Goal: Task Accomplishment & Management: Manage account settings

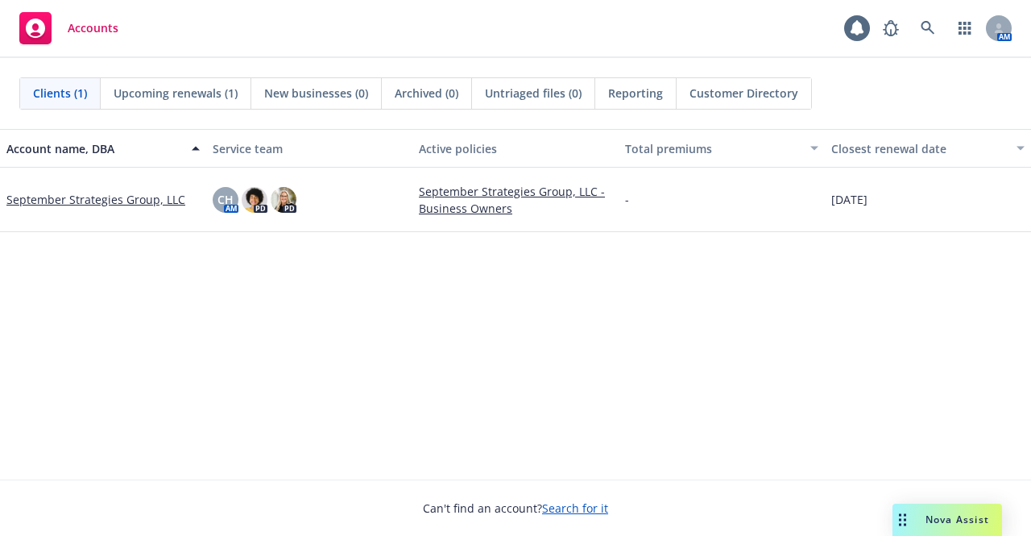
click at [123, 201] on link "September Strategies Group, LLC" at bounding box center [95, 199] width 179 height 17
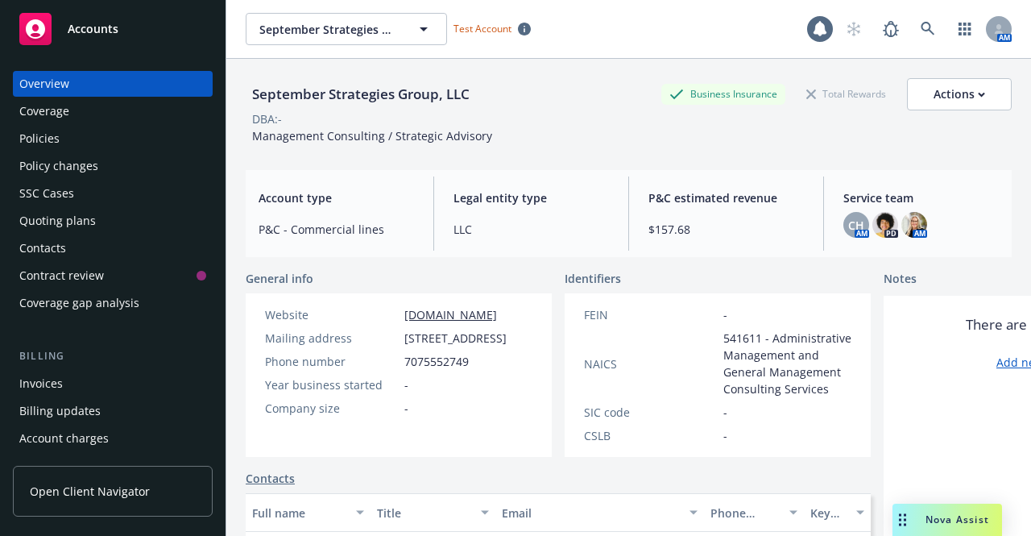
click at [75, 143] on div "Policies" at bounding box center [112, 139] width 187 height 26
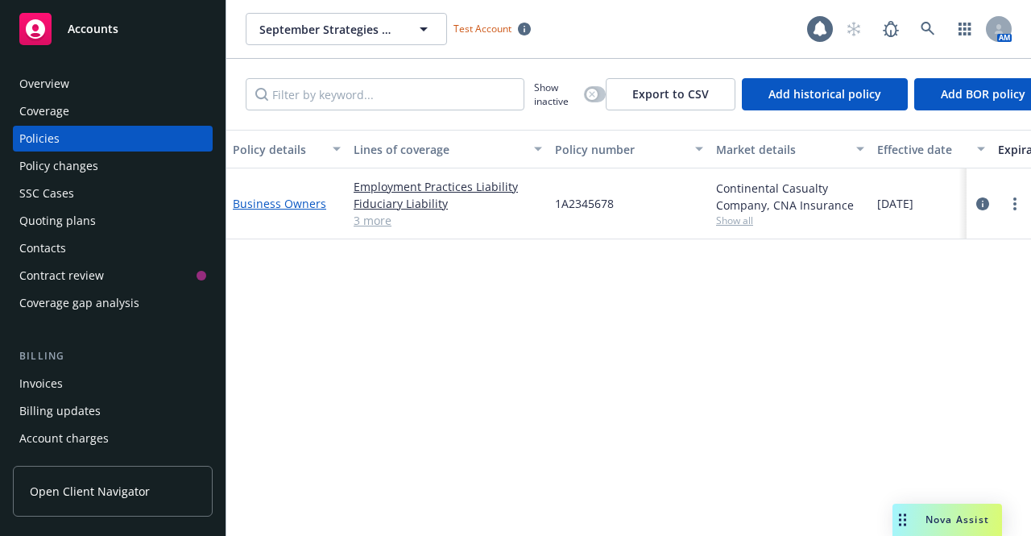
click at [275, 207] on link "Business Owners" at bounding box center [279, 203] width 93 height 15
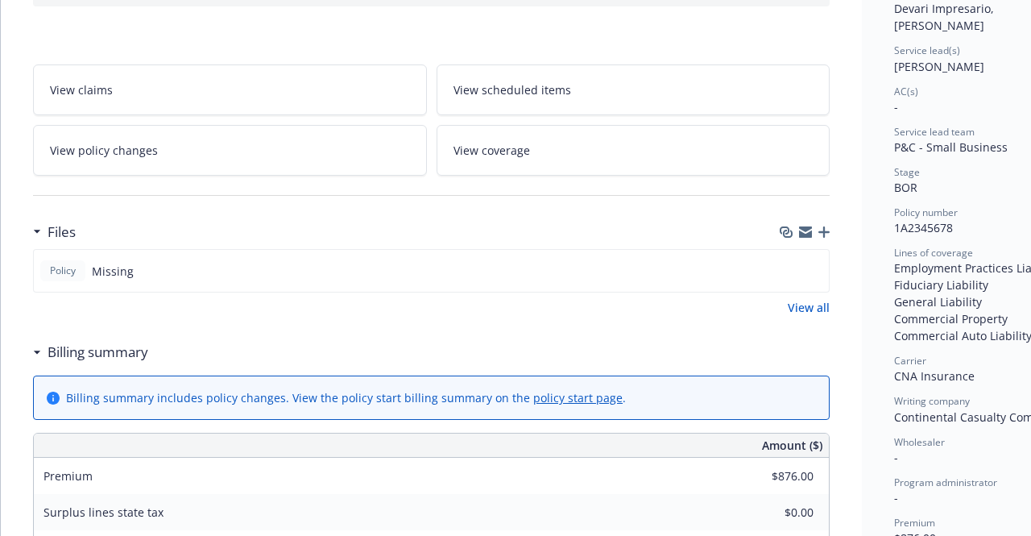
scroll to position [242, 0]
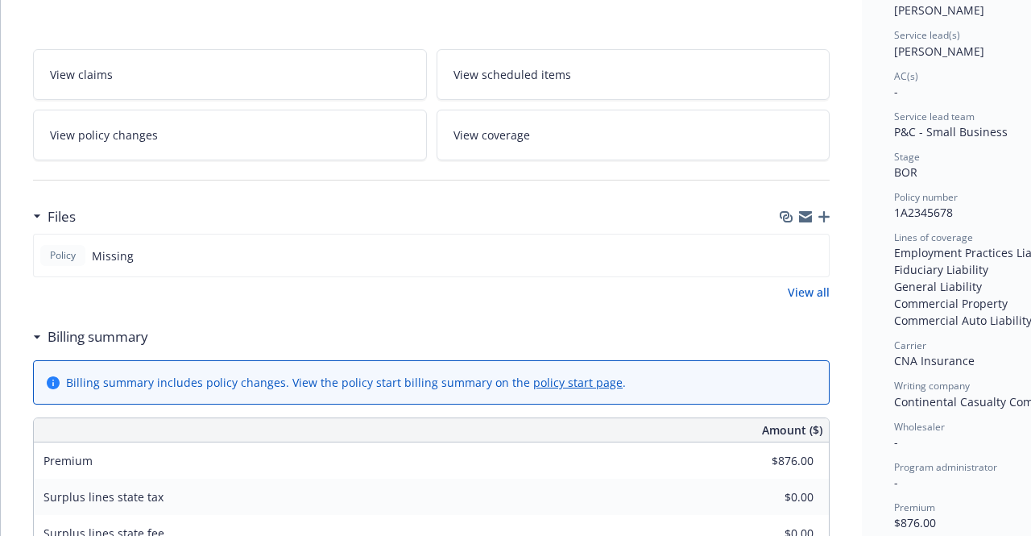
click at [800, 292] on link "View all" at bounding box center [809, 291] width 42 height 17
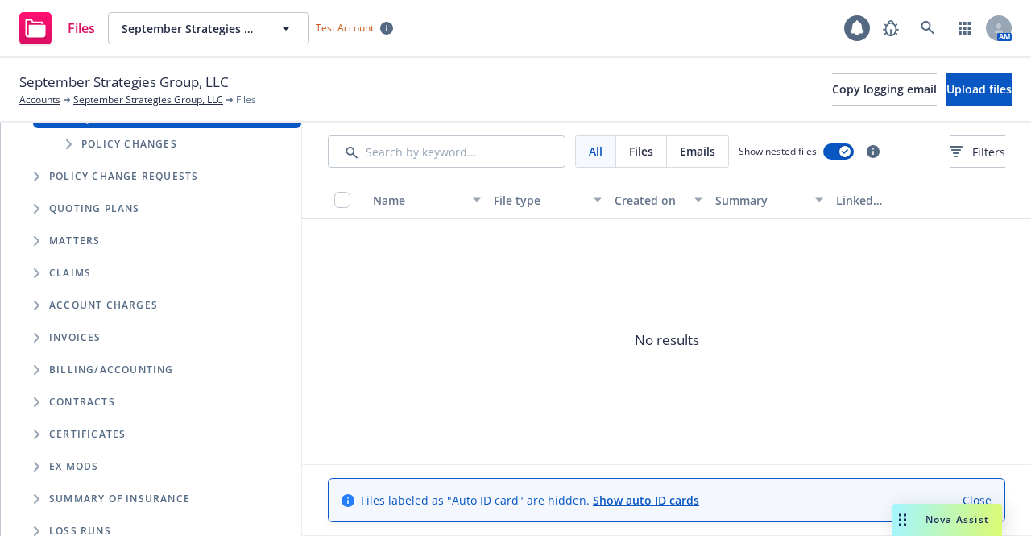
scroll to position [293, 0]
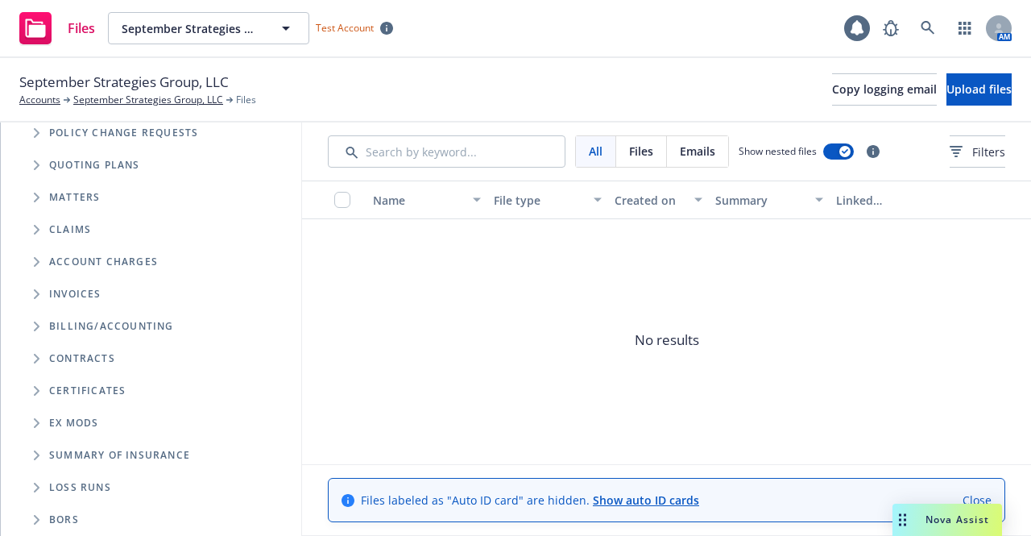
click at [31, 511] on span "Folder Tree Example" at bounding box center [36, 520] width 26 height 26
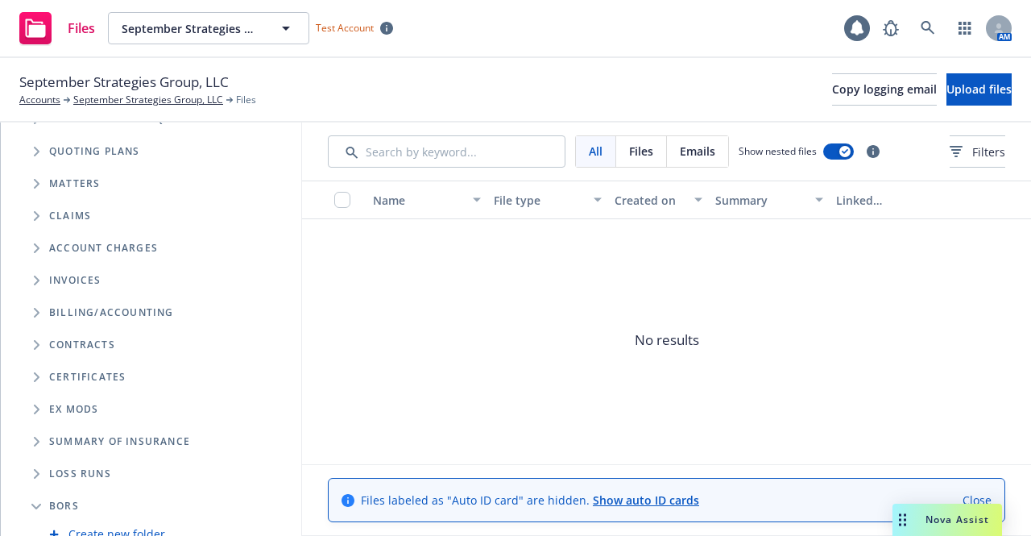
scroll to position [358, 0]
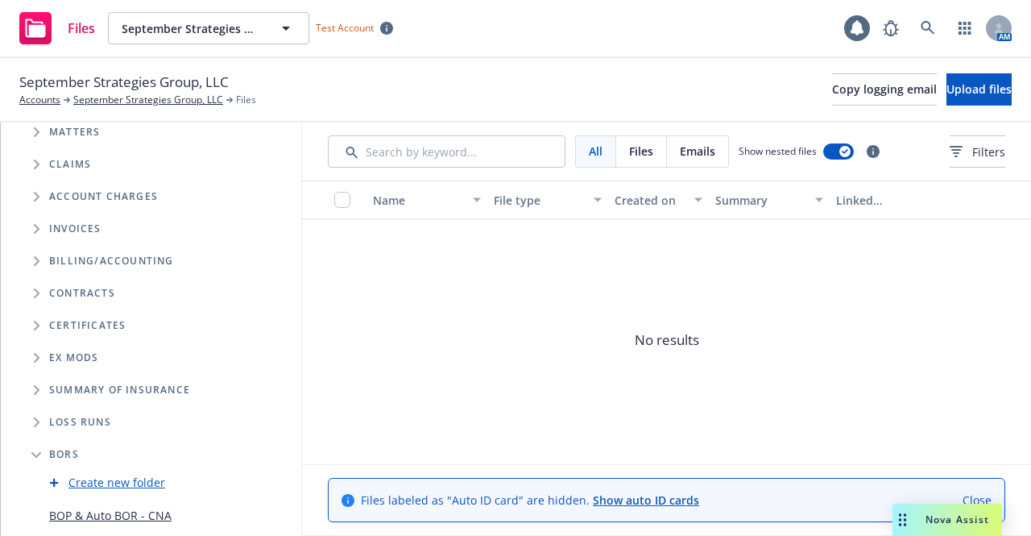
click at [138, 507] on link "BOP & Auto BOR - CNA" at bounding box center [110, 515] width 122 height 17
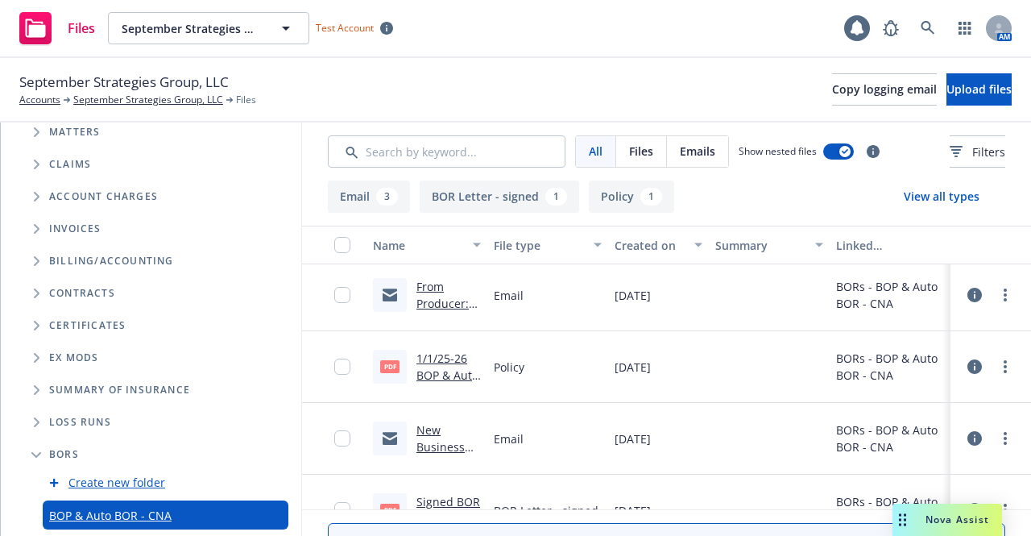
scroll to position [114, 0]
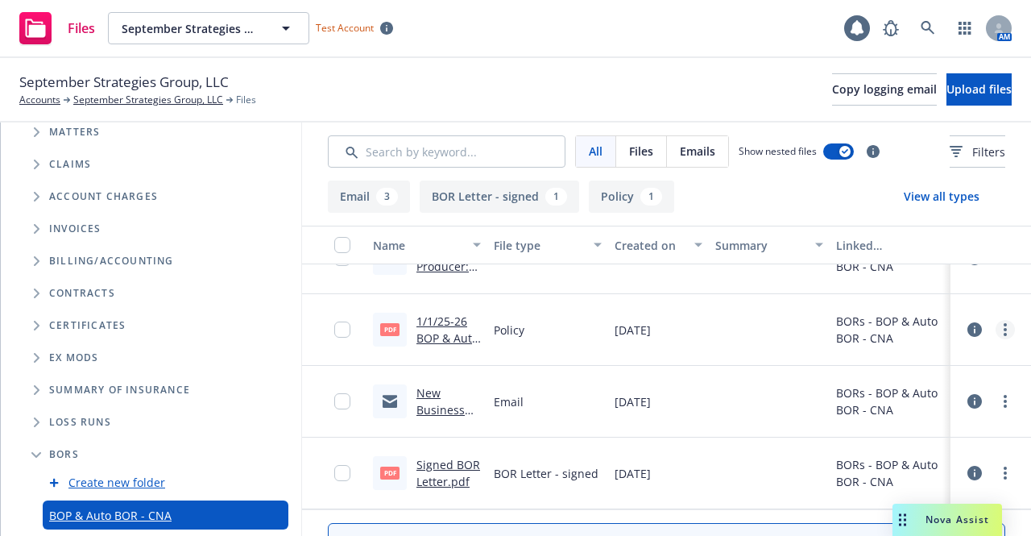
click at [1007, 332] on icon "more" at bounding box center [1004, 329] width 3 height 13
click at [908, 427] on link "Edit" at bounding box center [940, 427] width 160 height 32
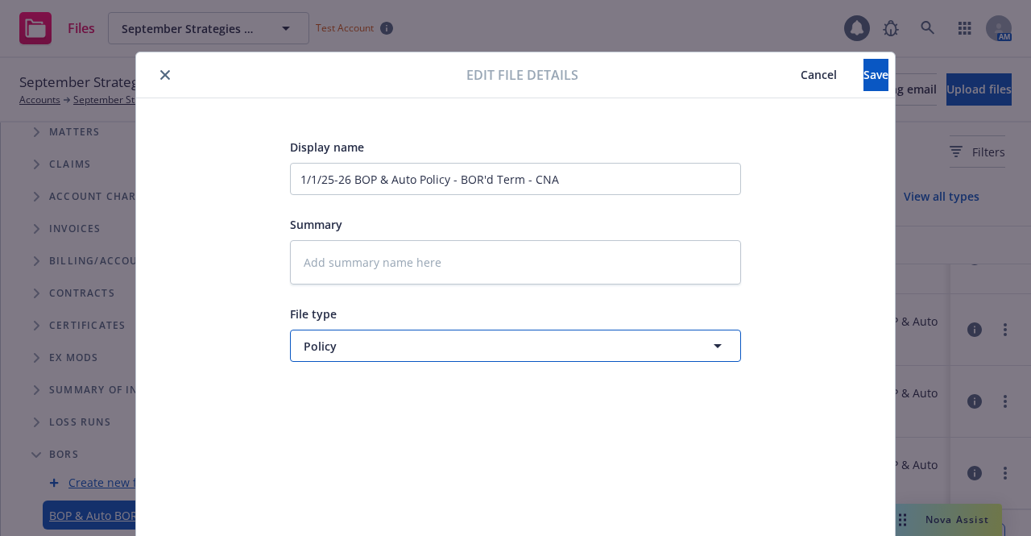
click at [709, 343] on icon "button" at bounding box center [717, 345] width 19 height 19
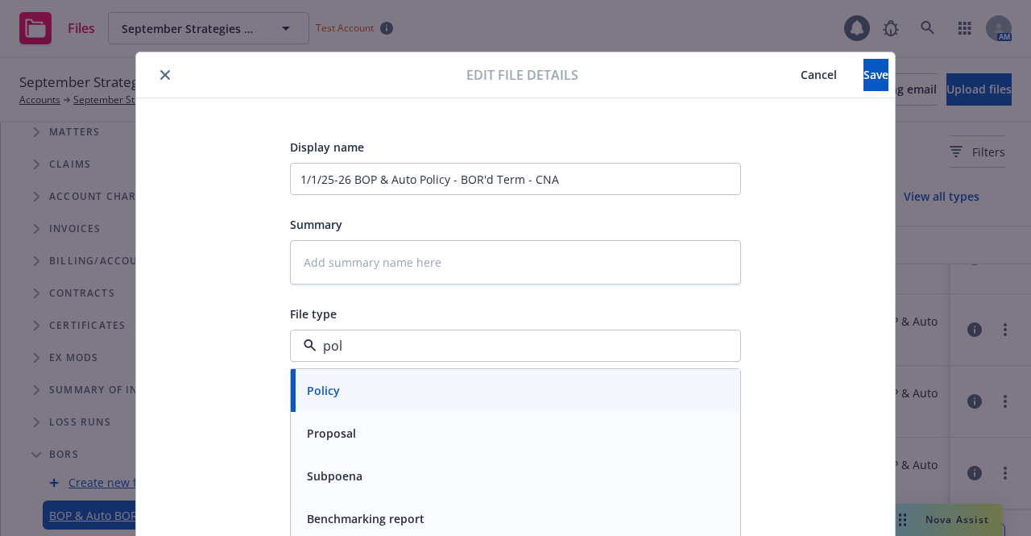
type input "poli"
click at [400, 389] on div "Policy" at bounding box center [515, 389] width 430 height 23
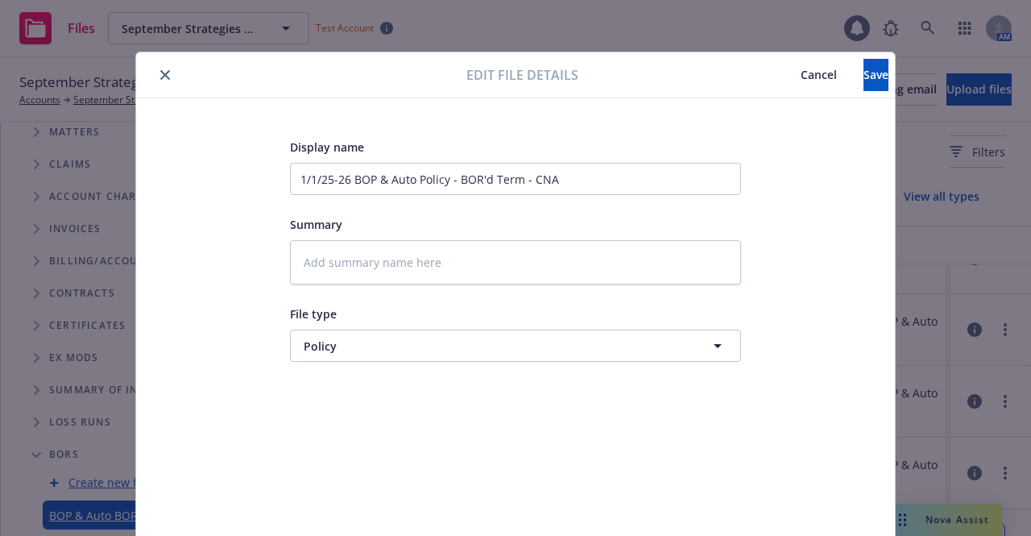
click at [800, 72] on span "Cancel" at bounding box center [818, 74] width 36 height 15
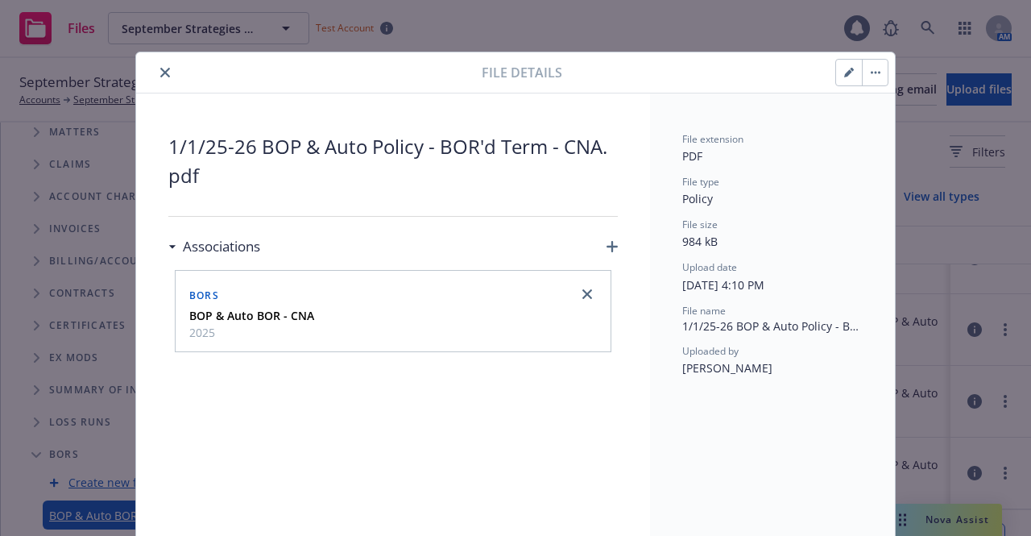
click at [606, 250] on icon "button" at bounding box center [611, 246] width 11 height 11
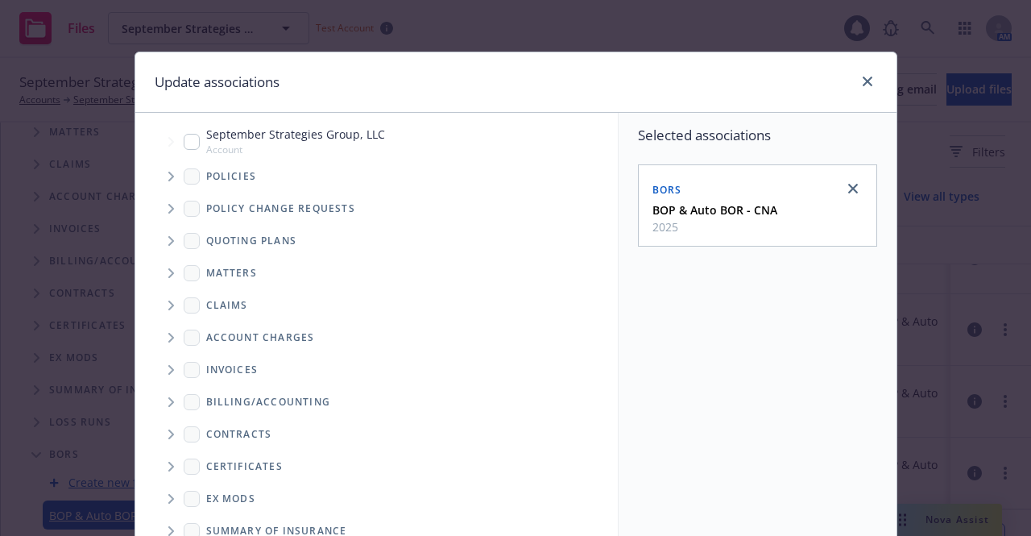
click at [168, 176] on icon "Tree Example" at bounding box center [171, 177] width 6 height 10
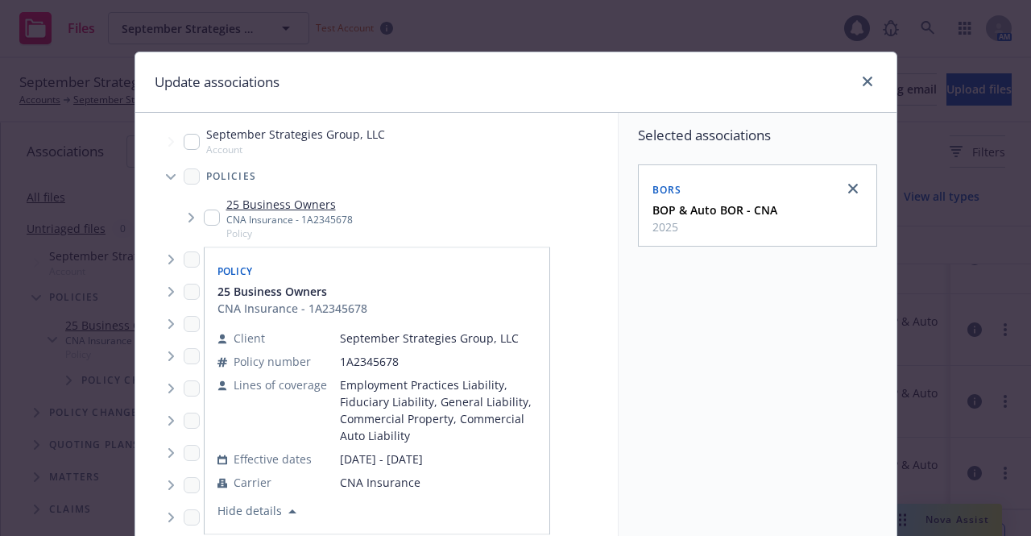
click at [204, 217] on input "Tree Example" at bounding box center [212, 217] width 16 height 16
checkbox input "true"
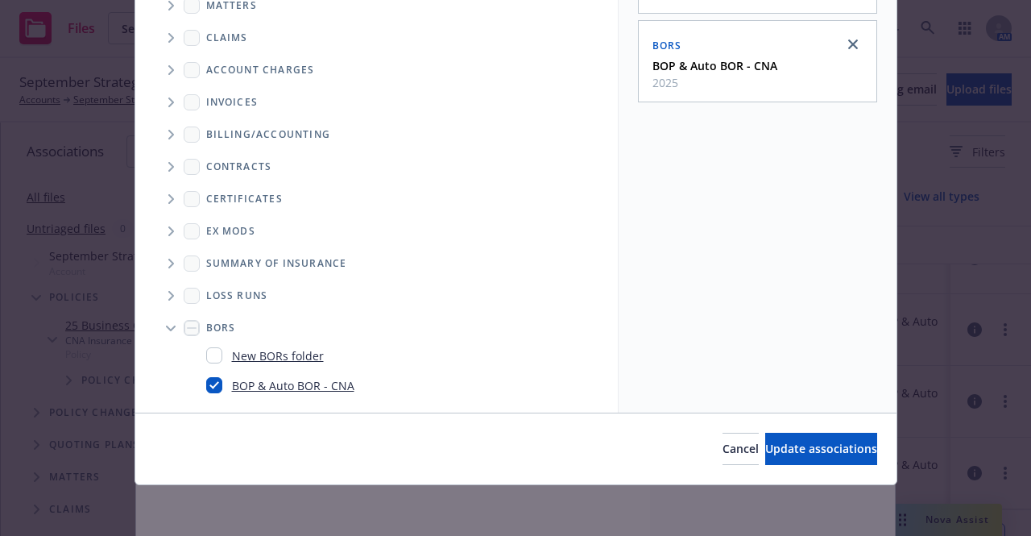
scroll to position [265, 0]
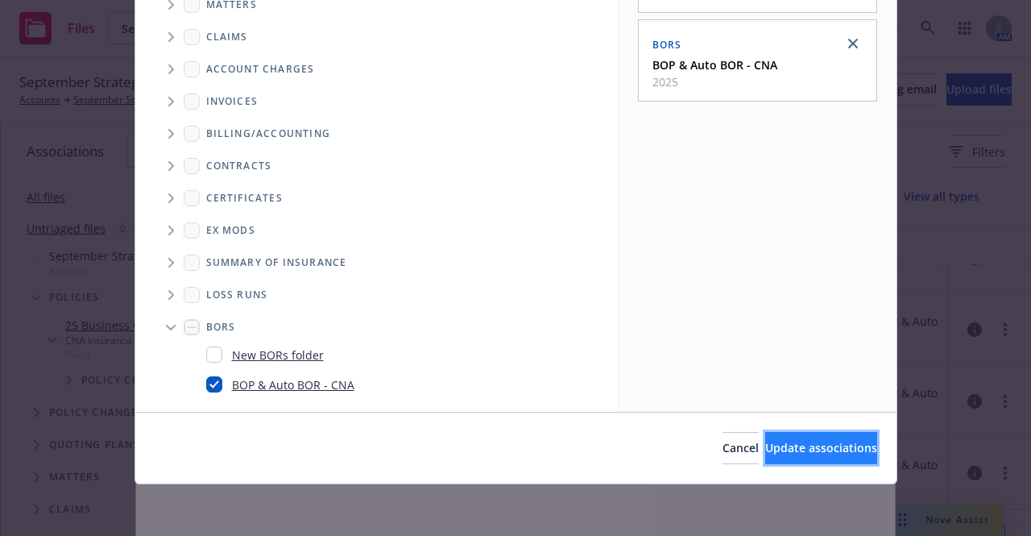
click at [765, 441] on span "Update associations" at bounding box center [821, 447] width 112 height 15
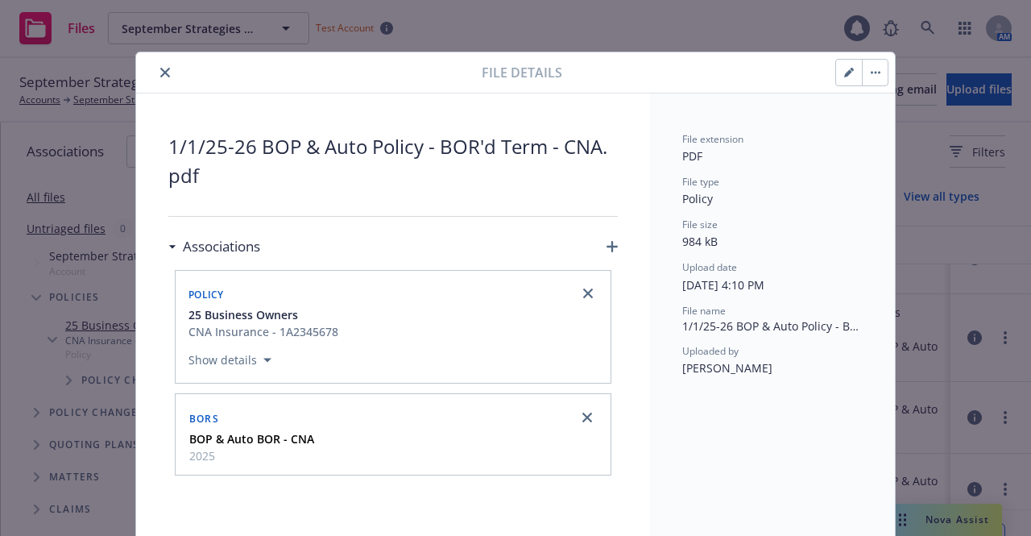
click at [160, 74] on icon "close" at bounding box center [165, 73] width 10 height 10
